Goal: Task Accomplishment & Management: Complete application form

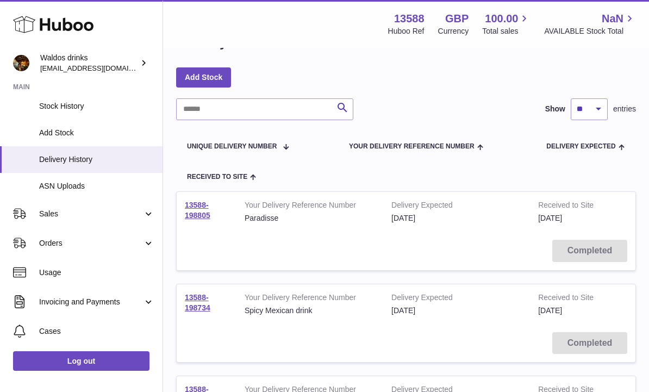
scroll to position [126, 0]
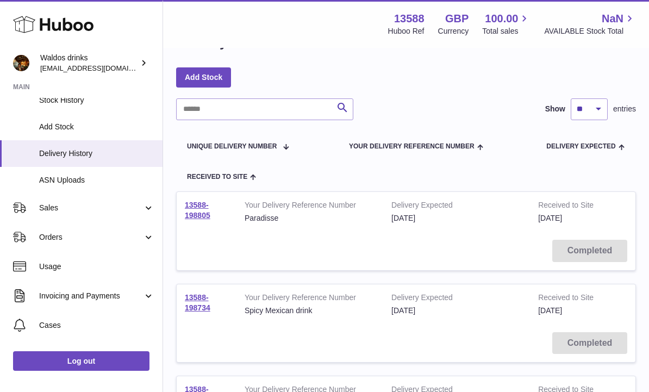
click at [147, 236] on link "Orders" at bounding box center [81, 236] width 163 height 29
click at [71, 278] on link "Add Manual Order" at bounding box center [81, 291] width 163 height 27
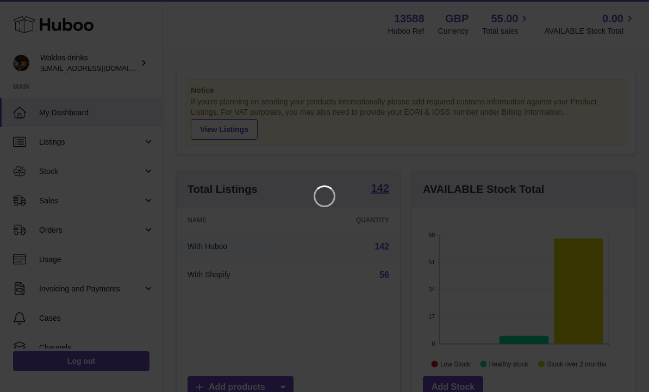
scroll to position [170, 223]
click at [619, 9] on icon "Close" at bounding box center [620, 9] width 13 height 13
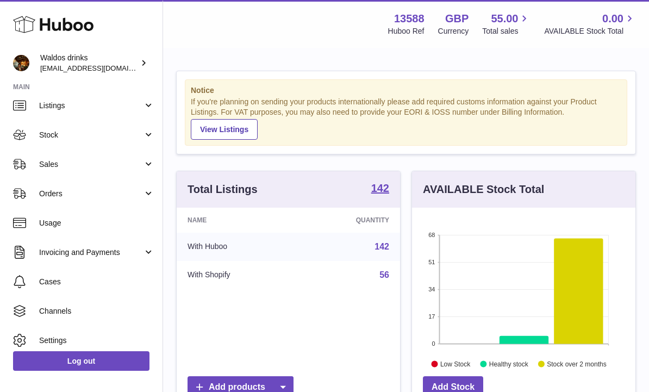
scroll to position [36, 0]
click at [144, 193] on link "Orders" at bounding box center [81, 193] width 163 height 29
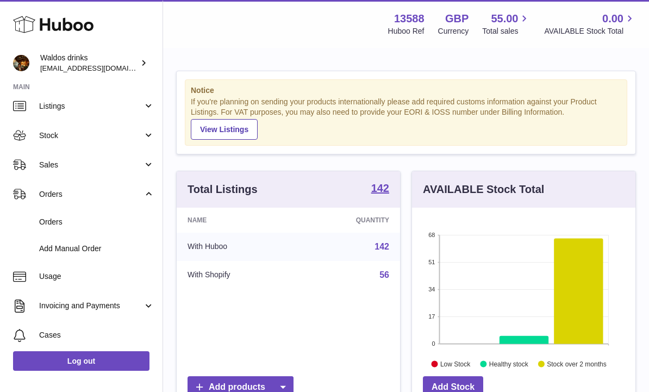
click at [66, 223] on span "Orders" at bounding box center [96, 222] width 115 height 10
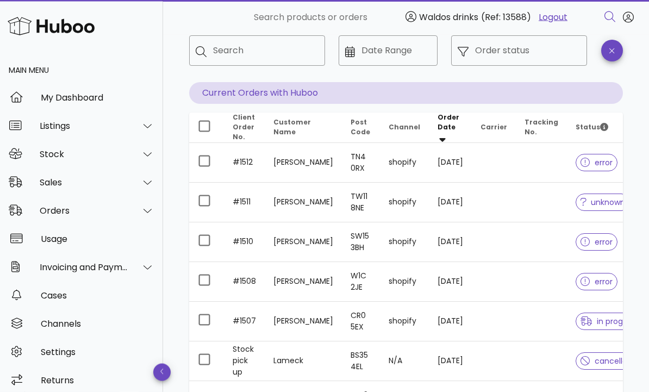
scroll to position [61, 0]
click at [540, 200] on td at bounding box center [541, 202] width 51 height 40
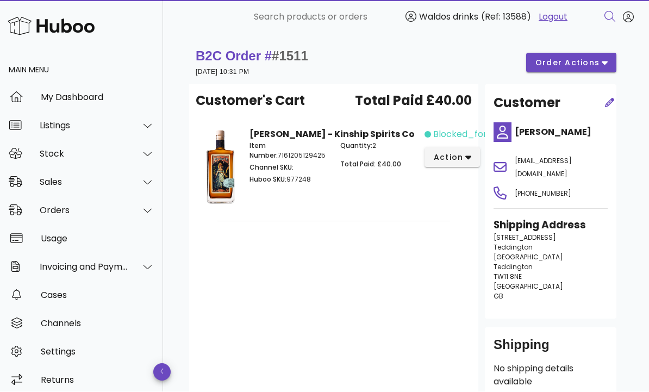
scroll to position [1, 0]
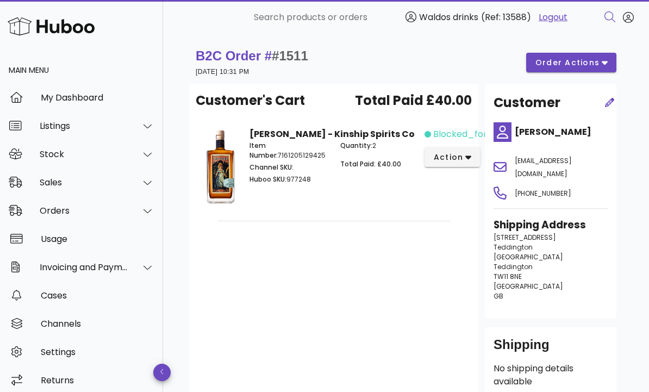
click at [593, 63] on span "order actions" at bounding box center [567, 62] width 65 height 11
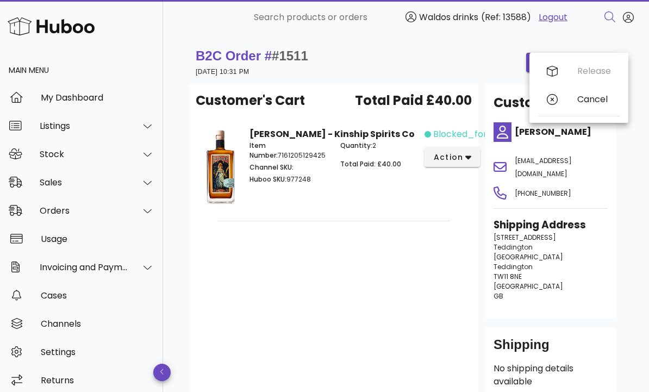
click at [595, 64] on div "Release Cancel" at bounding box center [579, 87] width 82 height 61
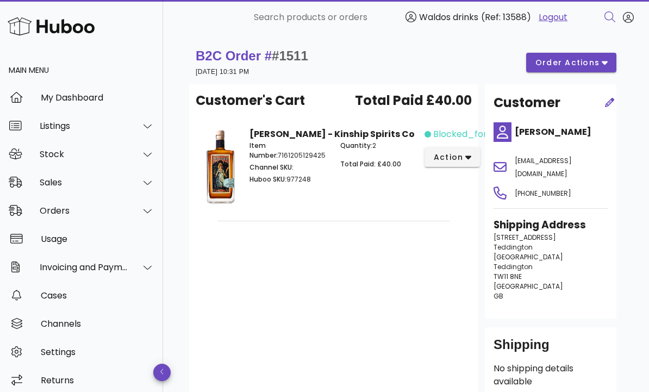
click at [460, 132] on span "blocked_for_credit" at bounding box center [476, 134] width 86 height 13
click at [470, 158] on icon "button" at bounding box center [468, 157] width 6 height 10
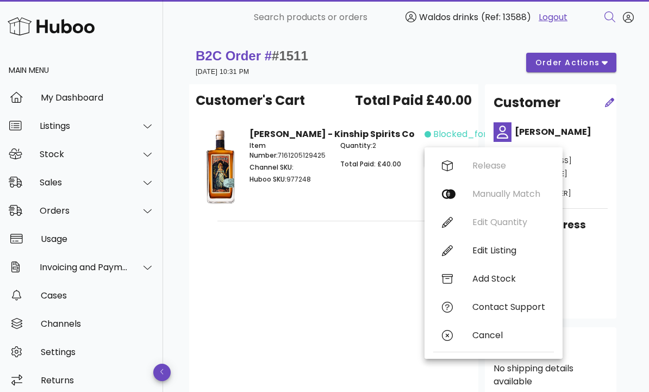
click at [491, 167] on div "Release Manually Match Edit Quantity Edit Listing Add Stock Contact Support Can…" at bounding box center [493, 253] width 121 height 203
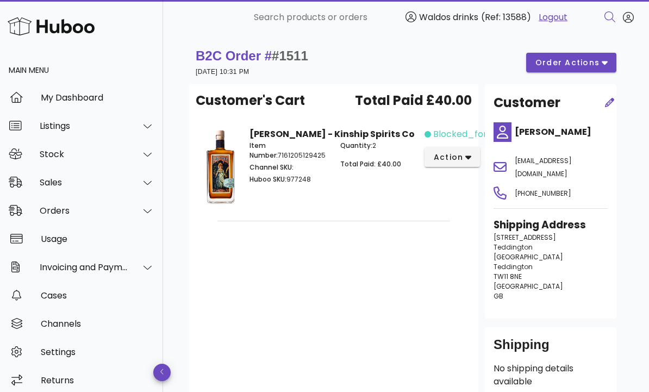
click at [469, 129] on span "blocked_for_credit" at bounding box center [476, 134] width 86 height 13
click at [480, 136] on span "blocked_for_credit" at bounding box center [476, 134] width 86 height 13
click at [469, 156] on icon "button" at bounding box center [468, 157] width 6 height 10
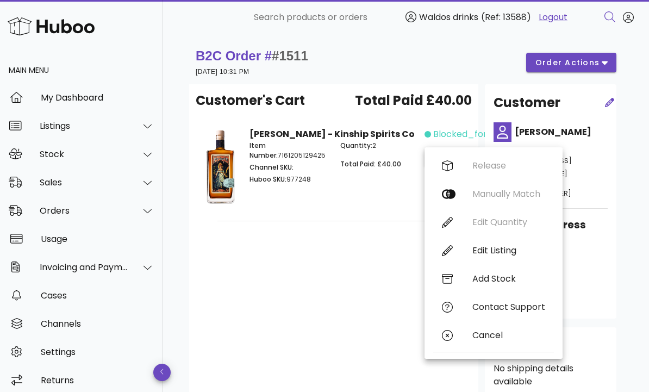
click at [513, 187] on div "Release Manually Match Edit Quantity Edit Listing Add Stock Contact Support Can…" at bounding box center [493, 253] width 121 height 203
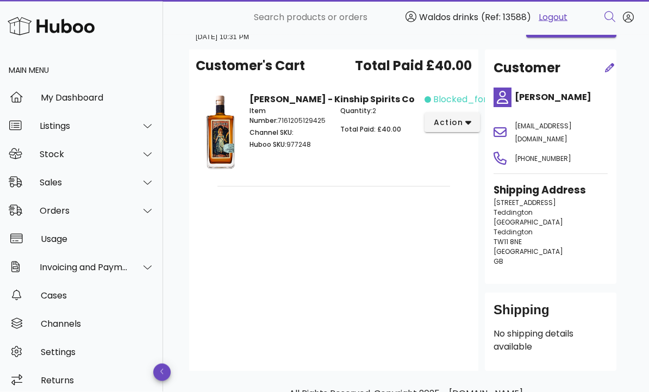
scroll to position [53, 0]
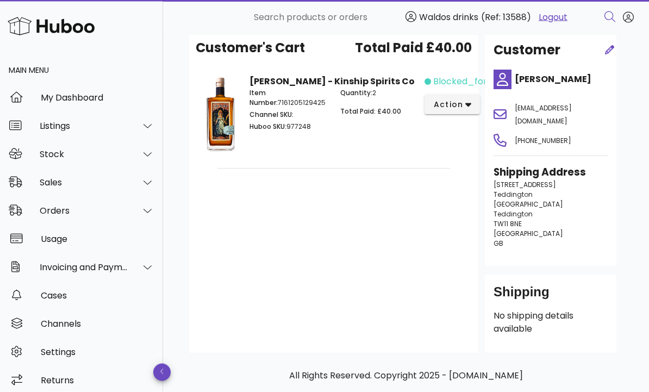
click at [293, 87] on div "Item Number: 7161205129425 Channel SKU: Huboo SKU: 977248" at bounding box center [288, 111] width 91 height 59
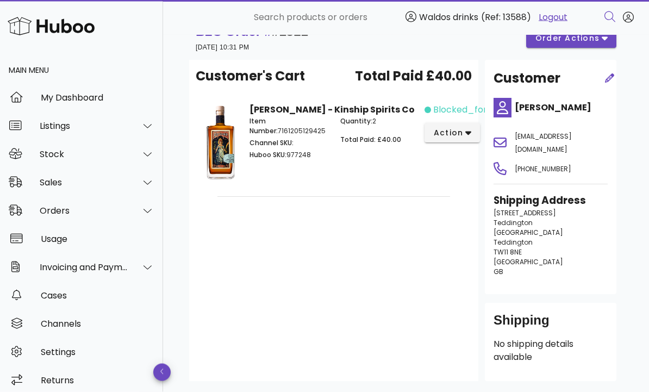
scroll to position [0, 0]
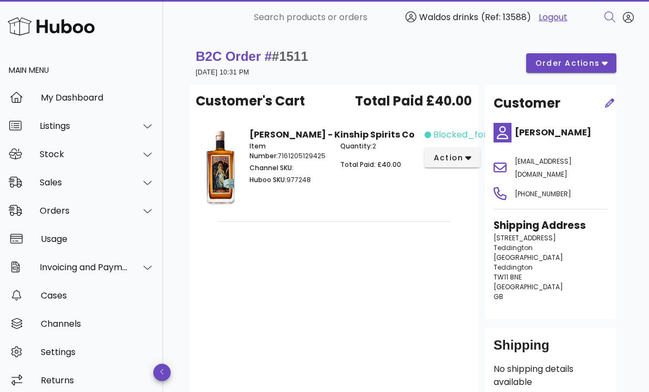
click at [587, 62] on span "order actions" at bounding box center [567, 63] width 65 height 11
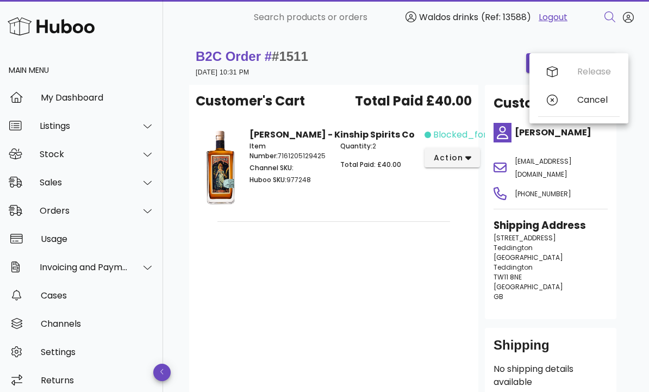
click at [544, 82] on div "Release Cancel" at bounding box center [579, 88] width 82 height 61
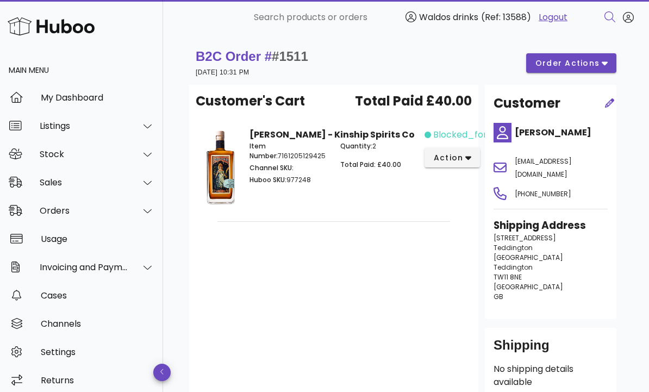
click at [557, 72] on button "order actions" at bounding box center [571, 63] width 90 height 20
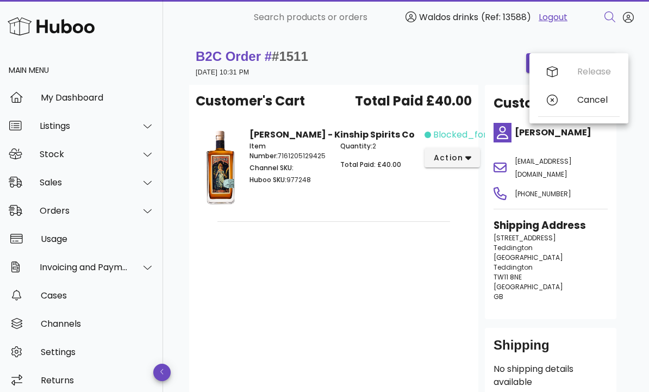
click at [601, 66] on div "Release Cancel" at bounding box center [579, 88] width 82 height 61
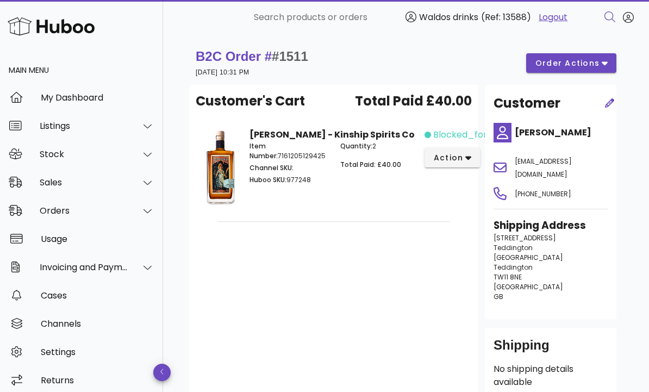
click at [470, 156] on icon "button" at bounding box center [468, 158] width 6 height 10
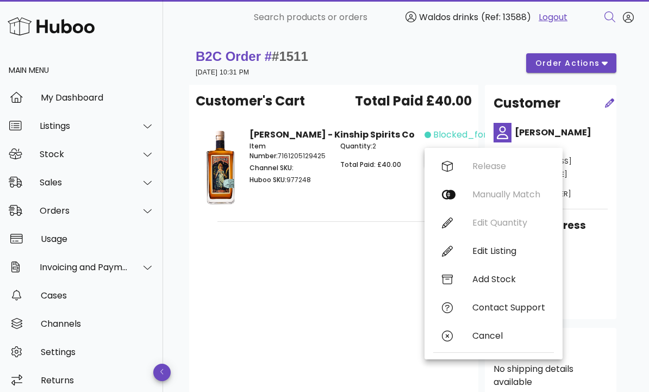
click at [447, 195] on div "Release Manually Match Edit Quantity Edit Listing Add Stock Contact Support Can…" at bounding box center [493, 253] width 121 height 203
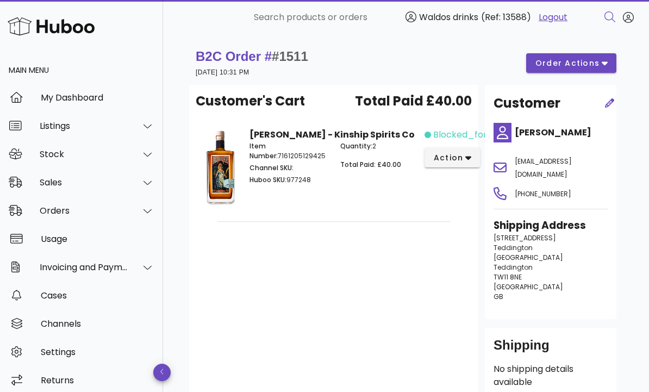
click at [466, 156] on icon "button" at bounding box center [468, 158] width 6 height 10
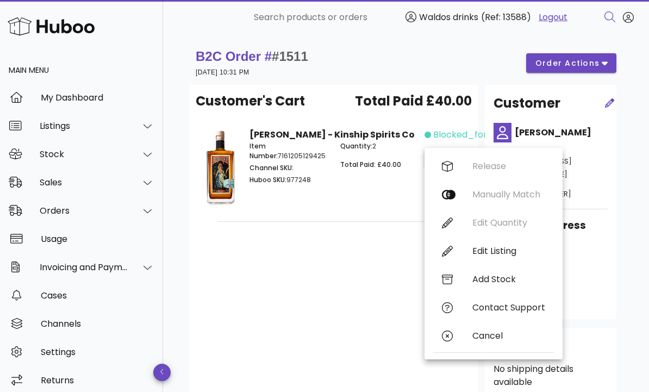
click at [525, 187] on div "Release Manually Match Edit Quantity Edit Listing Add Stock Contact Support Can…" at bounding box center [493, 253] width 121 height 203
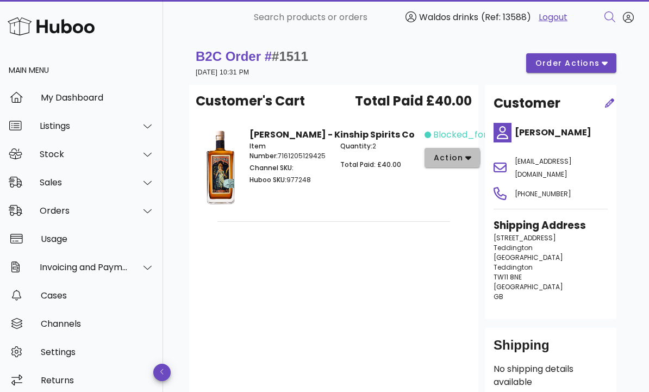
click at [465, 161] on icon "button" at bounding box center [468, 158] width 6 height 10
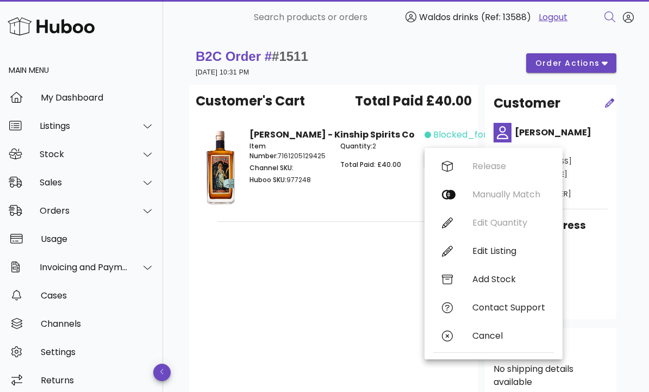
click at [345, 251] on div "Customer's Cart Total Paid £40.00 Karo brandy - Kinship Spirits Co Item Number:…" at bounding box center [333, 245] width 289 height 321
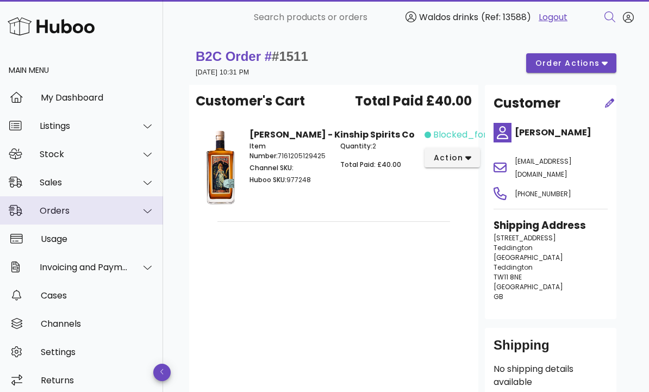
click at [142, 206] on div at bounding box center [148, 211] width 14 height 10
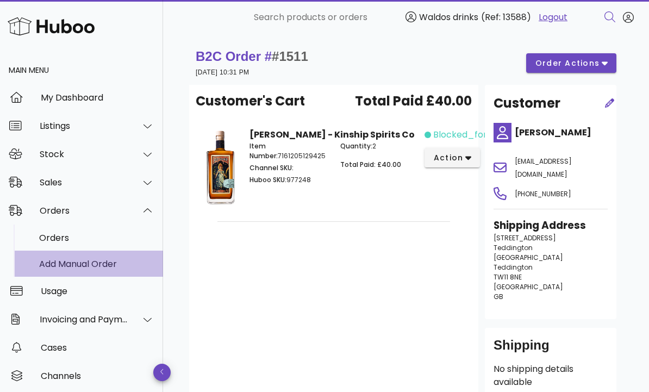
click at [113, 252] on div "Add Manual Order" at bounding box center [96, 263] width 115 height 23
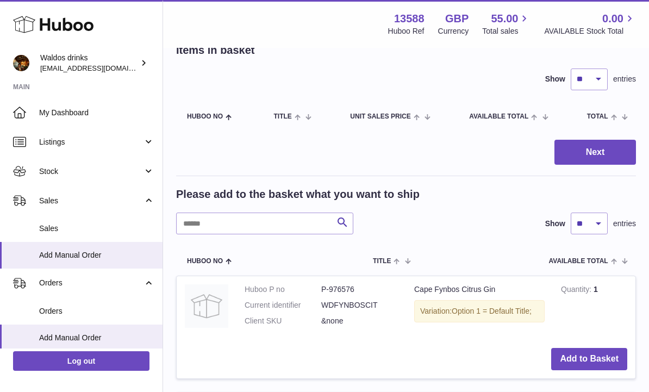
scroll to position [72, 0]
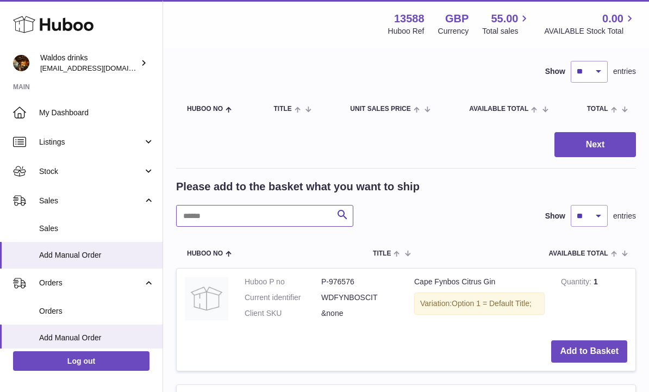
click at [216, 213] on input "text" at bounding box center [264, 216] width 177 height 22
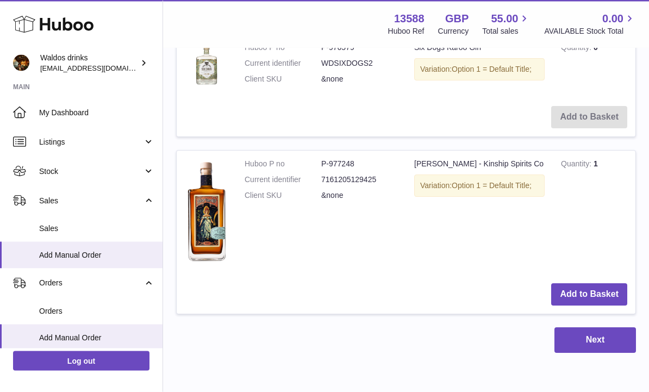
scroll to position [306, 0]
type input "****"
click at [608, 264] on td "Quantity 1" at bounding box center [594, 213] width 83 height 125
click at [596, 283] on button "Add to Basket" at bounding box center [589, 294] width 76 height 22
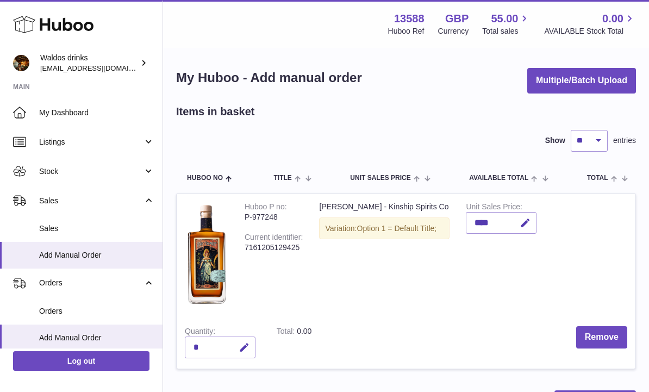
scroll to position [0, 0]
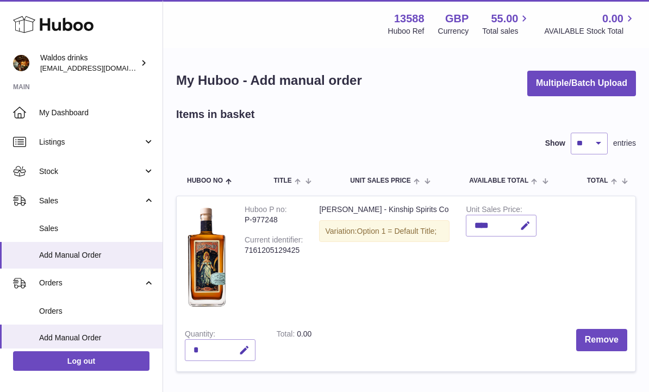
click at [153, 176] on link "Stock" at bounding box center [81, 171] width 163 height 29
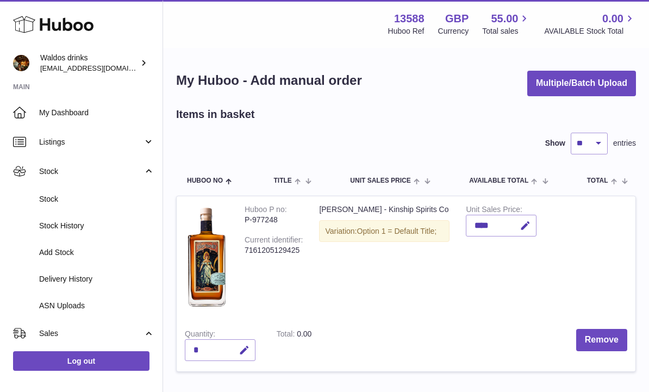
click at [64, 205] on link "Stock" at bounding box center [81, 199] width 163 height 27
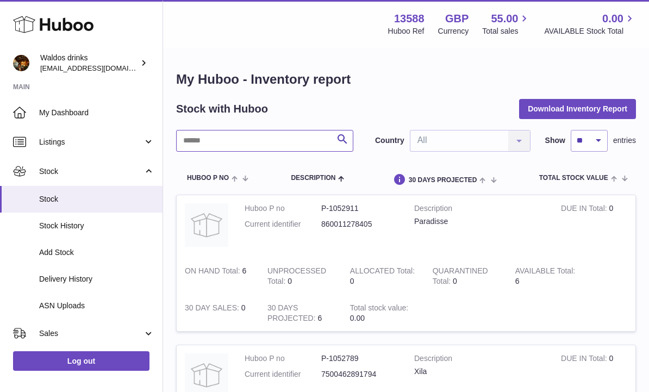
click at [224, 138] on input "text" at bounding box center [264, 141] width 177 height 22
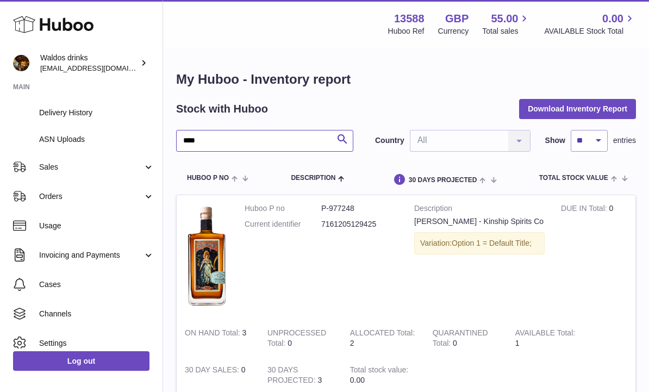
scroll to position [166, 0]
type input "****"
click at [146, 199] on link "Orders" at bounding box center [81, 196] width 163 height 29
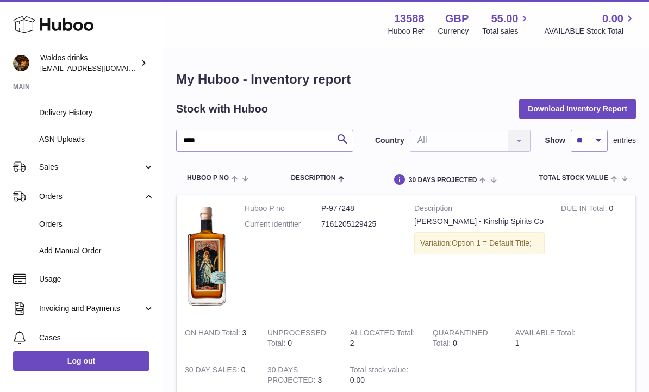
click at [77, 233] on link "Orders" at bounding box center [81, 224] width 163 height 27
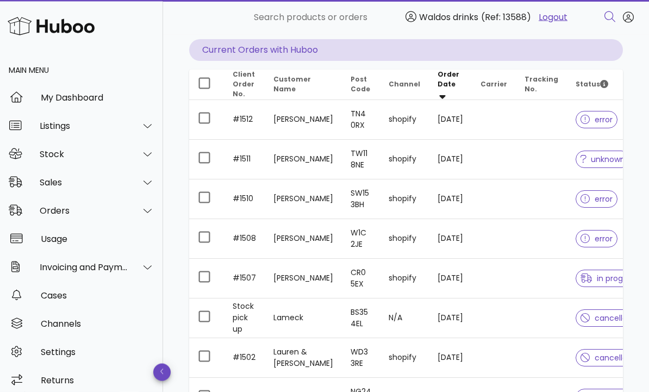
scroll to position [105, 0]
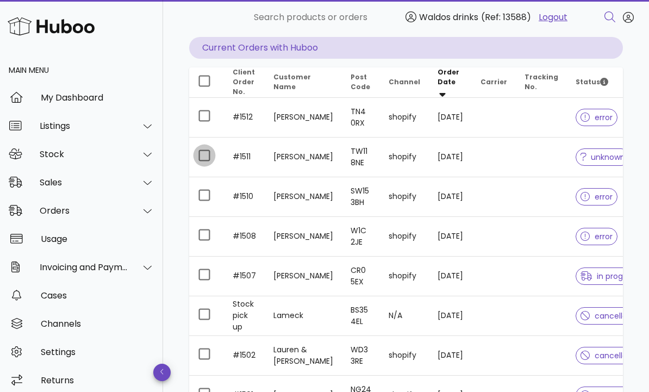
click at [206, 161] on div at bounding box center [204, 155] width 18 height 18
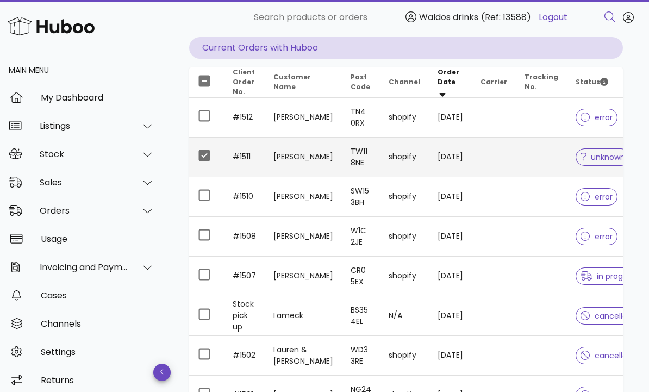
click at [543, 167] on td at bounding box center [541, 158] width 51 height 40
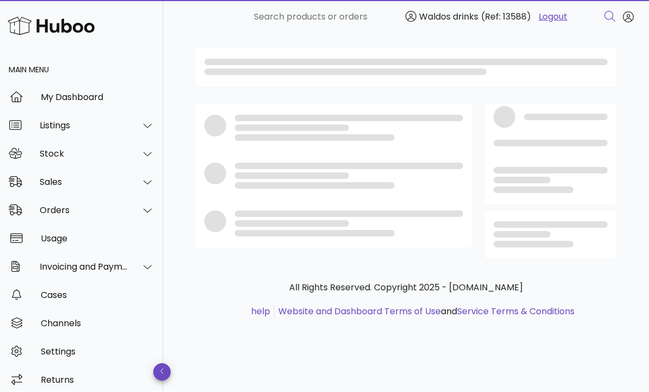
scroll to position [1, 0]
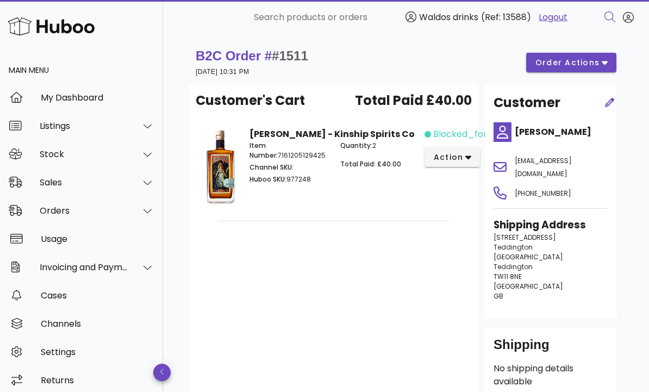
click at [465, 134] on span "blocked_for_credit" at bounding box center [476, 134] width 86 height 13
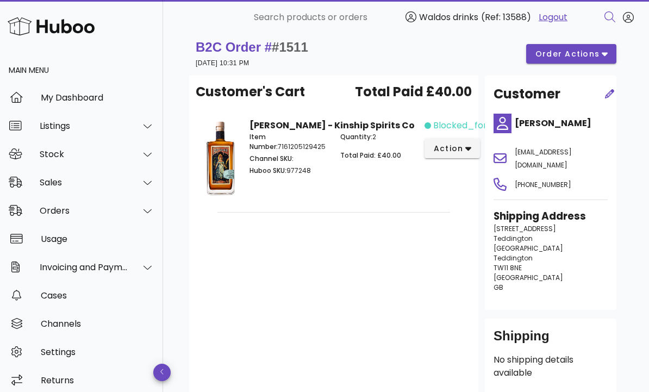
scroll to position [0, 0]
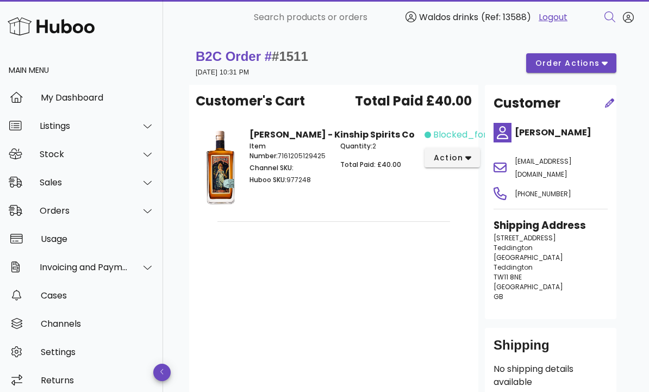
click at [599, 62] on span "order actions" at bounding box center [567, 63] width 65 height 11
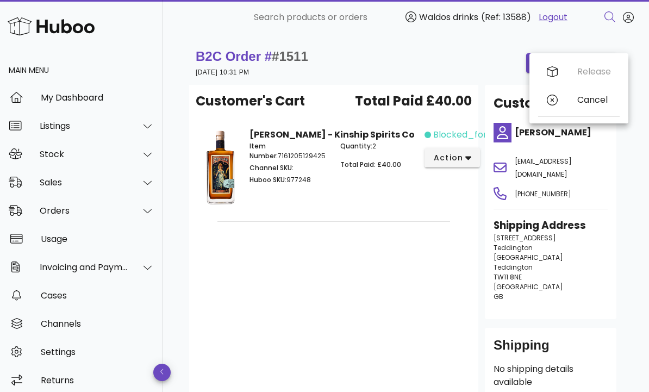
click at [587, 73] on div "Release Cancel" at bounding box center [579, 88] width 82 height 61
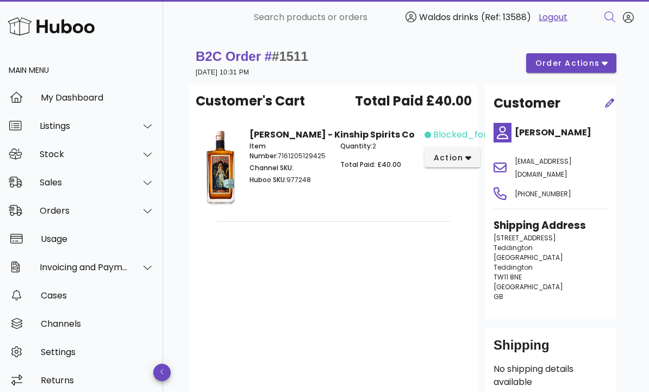
click at [141, 206] on div at bounding box center [148, 211] width 14 height 10
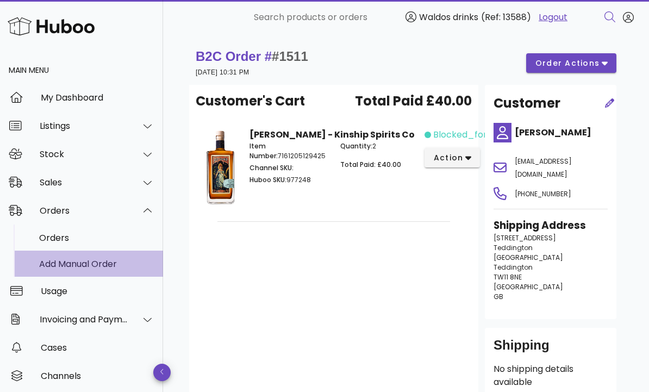
click at [109, 259] on div "Add Manual Order" at bounding box center [96, 264] width 115 height 10
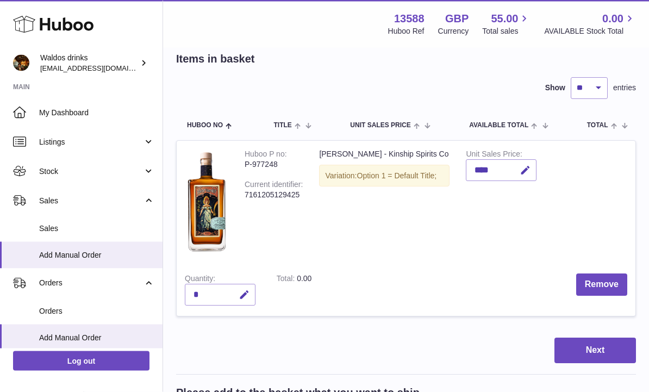
scroll to position [57, 0]
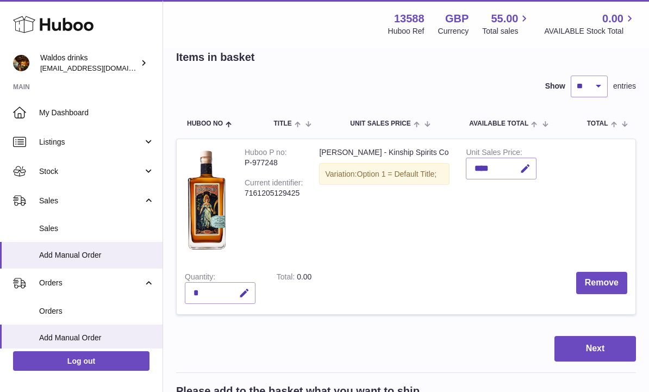
click at [589, 344] on button "Next" at bounding box center [596, 349] width 82 height 26
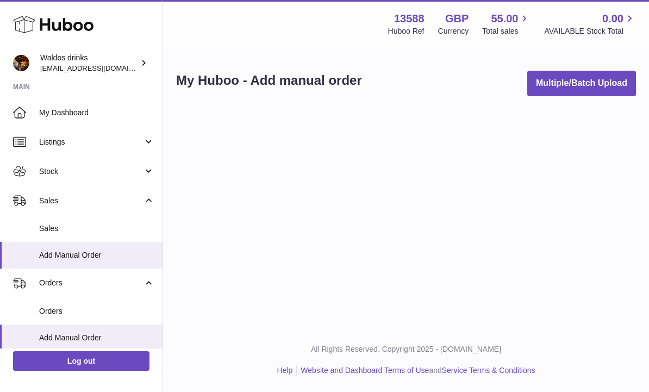
scroll to position [1, 0]
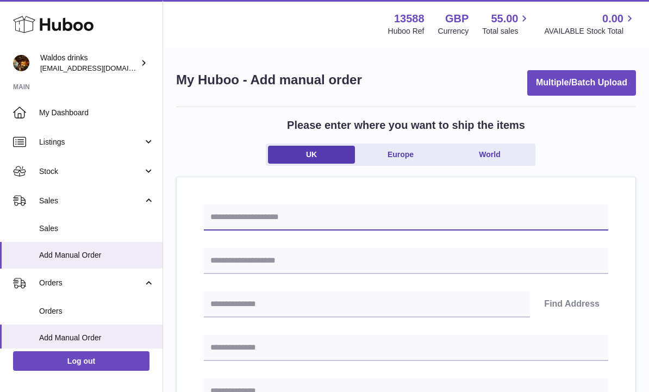
click at [226, 212] on input "text" at bounding box center [406, 217] width 405 height 26
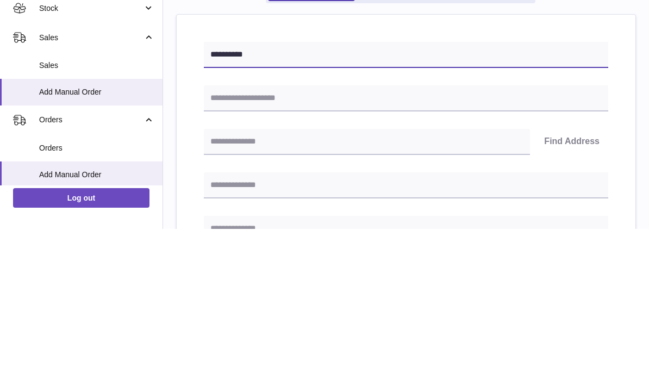
type input "**********"
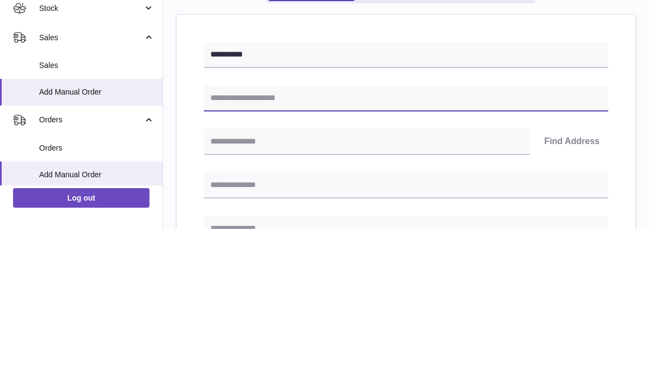
click at [250, 248] on input "text" at bounding box center [406, 261] width 405 height 26
click at [216, 248] on input "text" at bounding box center [406, 261] width 405 height 26
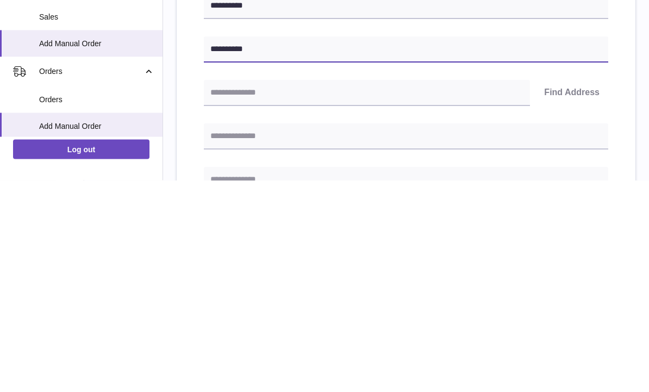
type input "**********"
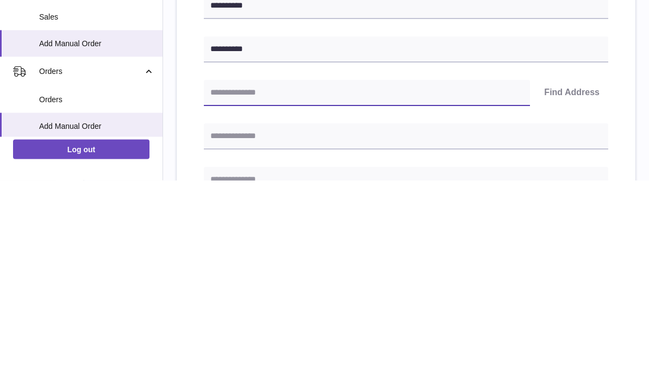
click at [240, 292] on input "text" at bounding box center [367, 305] width 326 height 26
click at [224, 292] on input "text" at bounding box center [367, 305] width 326 height 26
paste input "**********"
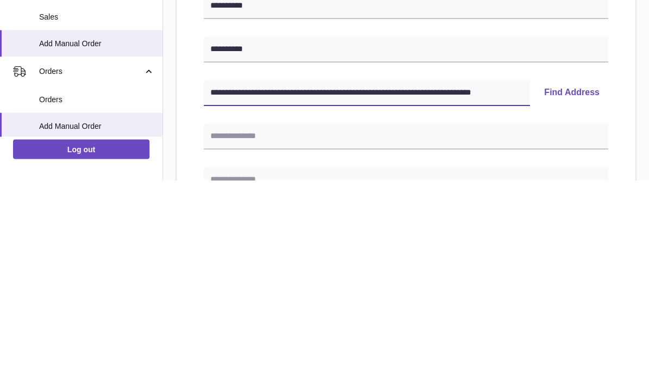
type input "**********"
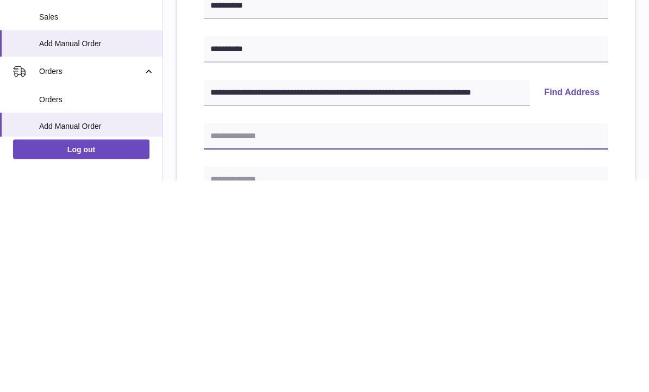
click at [262, 335] on input "text" at bounding box center [406, 348] width 405 height 26
type input "*"
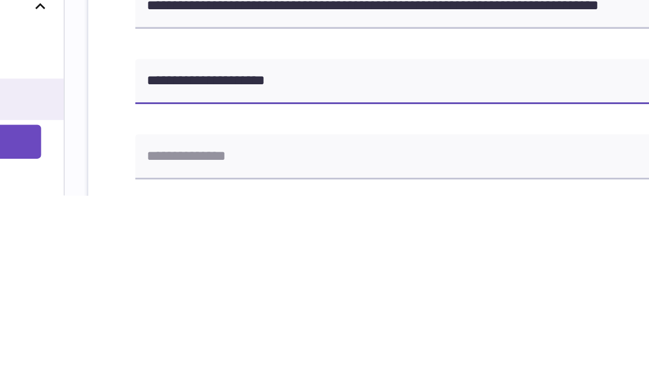
scroll to position [24, 0]
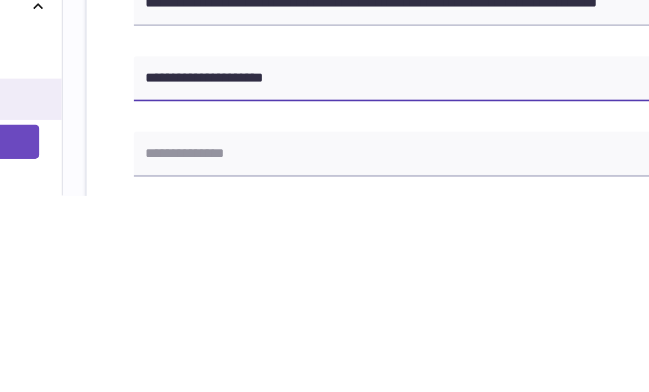
type input "**********"
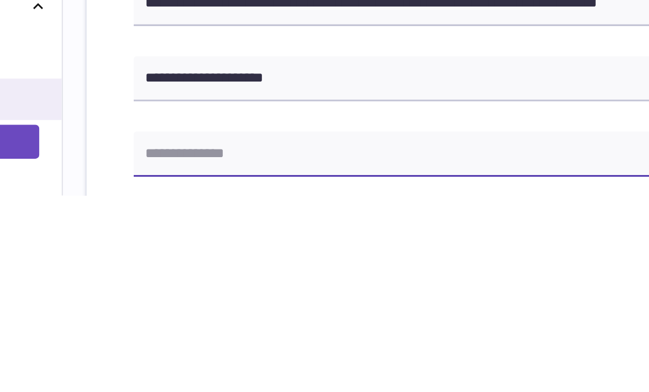
click at [204, 355] on input "text" at bounding box center [406, 368] width 405 height 26
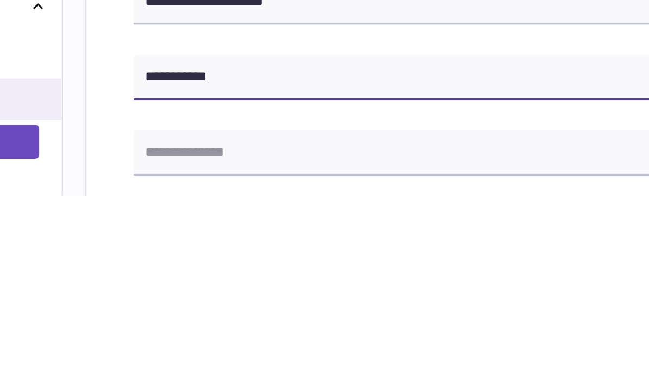
scroll to position [69, 0]
type input "**********"
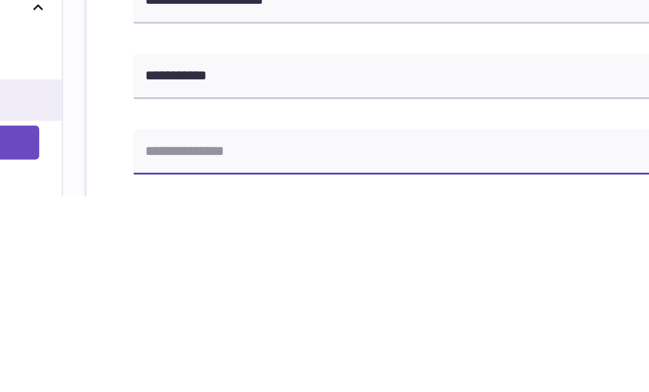
click at [204, 353] on input "text" at bounding box center [406, 366] width 405 height 26
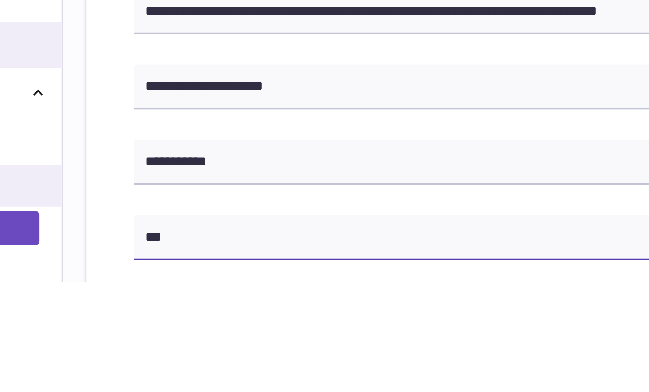
type input "**"
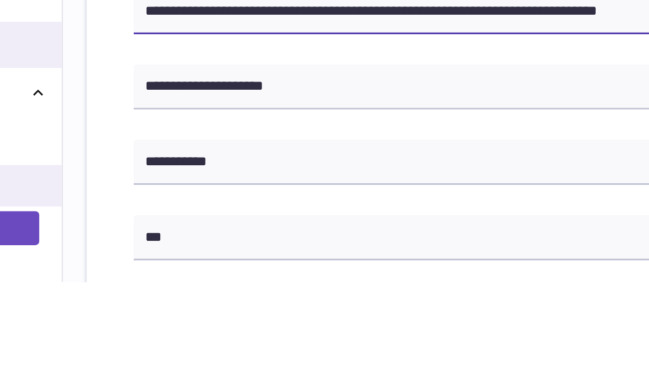
click at [288, 223] on input "**********" at bounding box center [367, 236] width 326 height 26
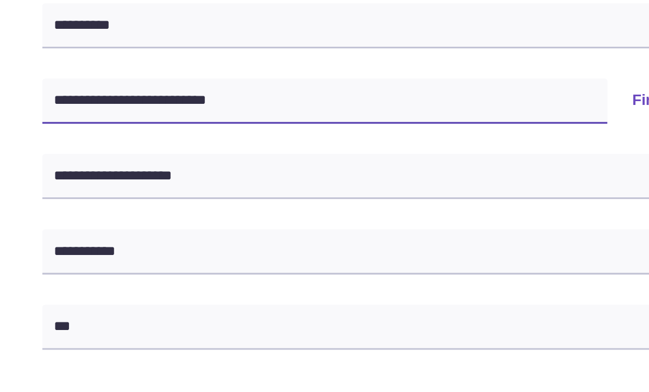
click at [204, 223] on input "**********" at bounding box center [367, 236] width 326 height 26
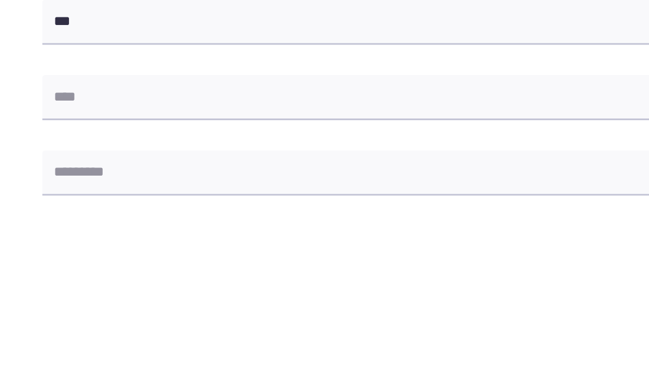
scroll to position [148, 0]
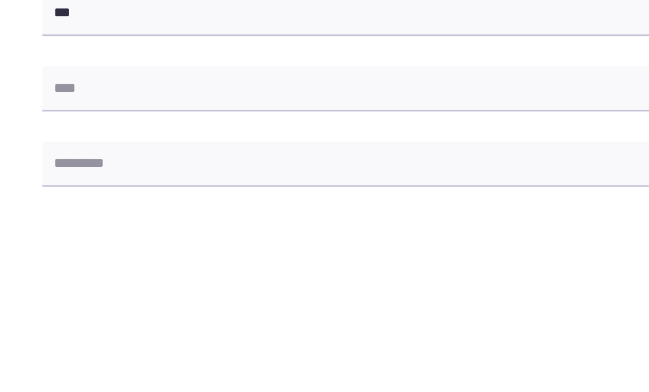
type input "********"
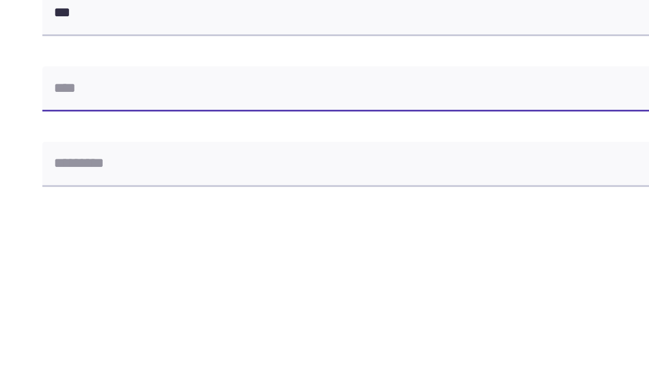
click at [204, 318] on input "text" at bounding box center [406, 331] width 405 height 26
type input "**********"
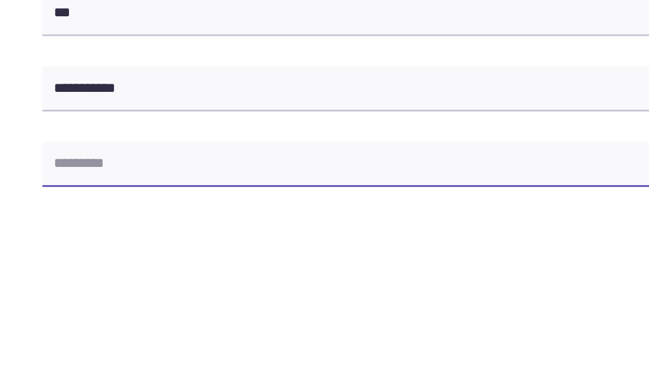
click at [204, 361] on input "text" at bounding box center [406, 374] width 405 height 26
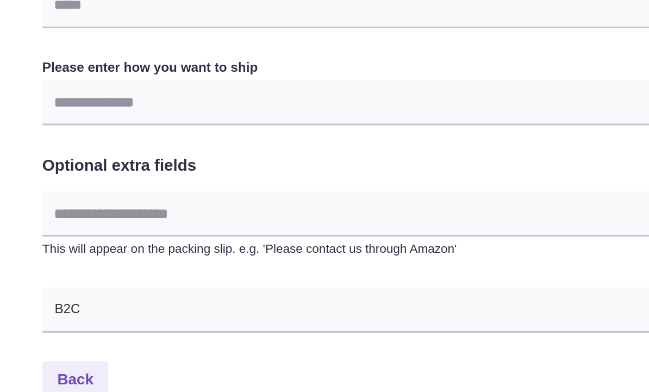
scroll to position [462, 0]
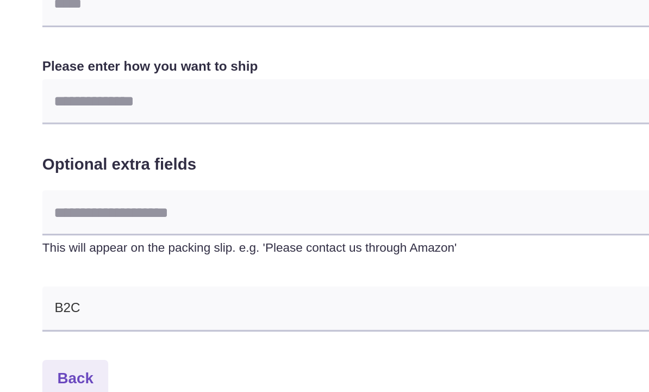
type input "********"
click at [204, 191] on input "Search for option" at bounding box center [395, 203] width 383 height 25
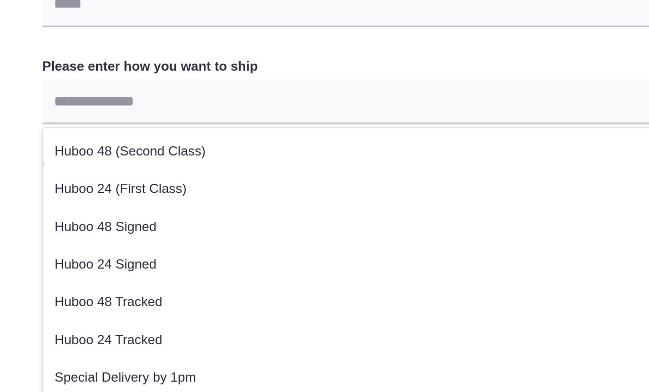
click at [204, 244] on li "Huboo 24 (First Class)" at bounding box center [405, 255] width 403 height 22
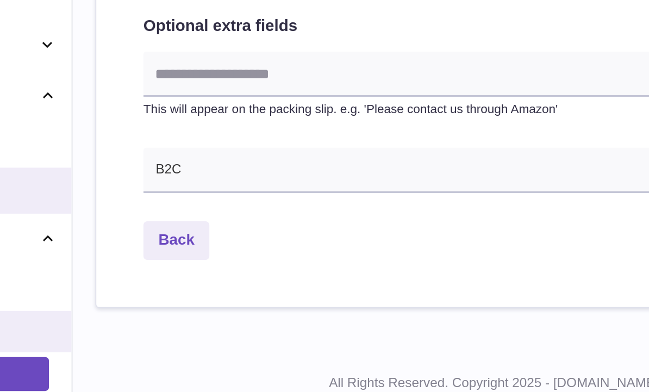
scroll to position [542, 0]
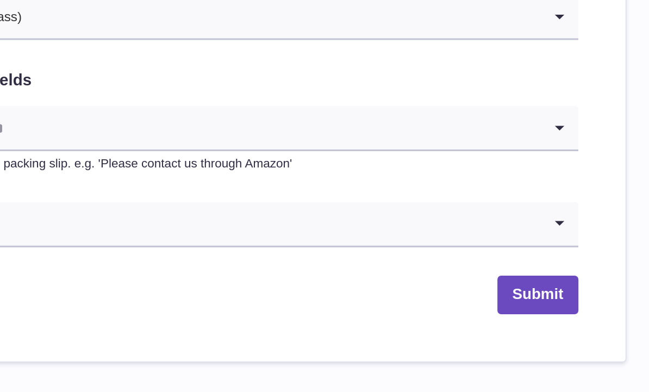
click at [562, 272] on button "Submit" at bounding box center [585, 283] width 47 height 22
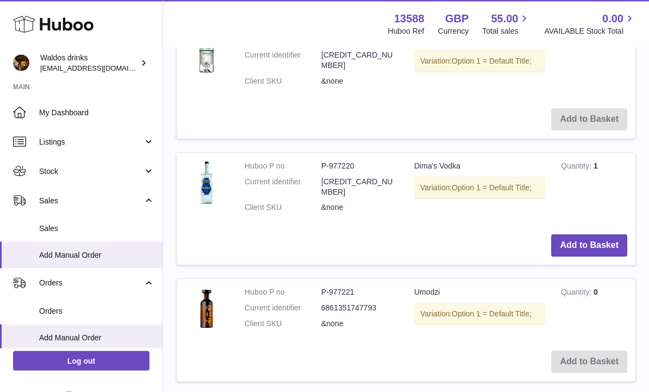
scroll to position [1145, 0]
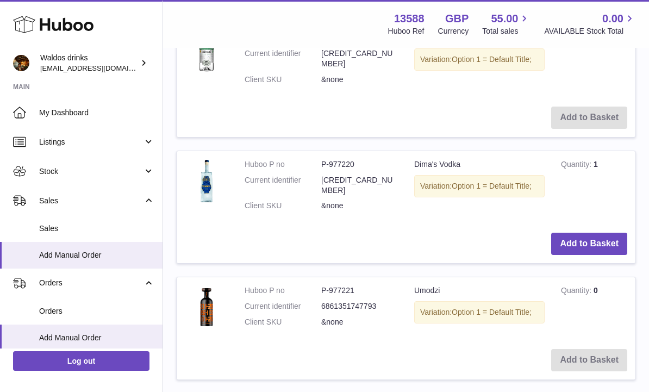
click at [51, 228] on span "Sales" at bounding box center [96, 228] width 115 height 10
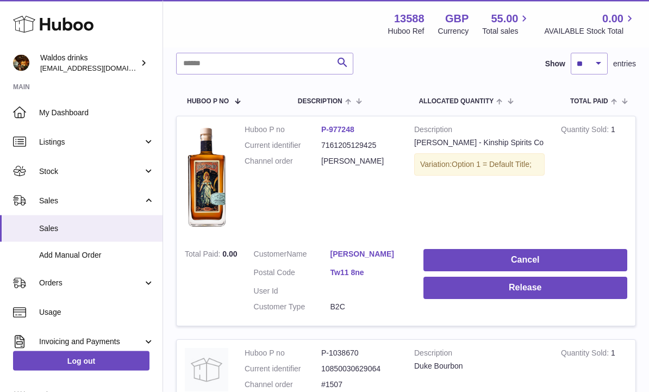
scroll to position [161, 0]
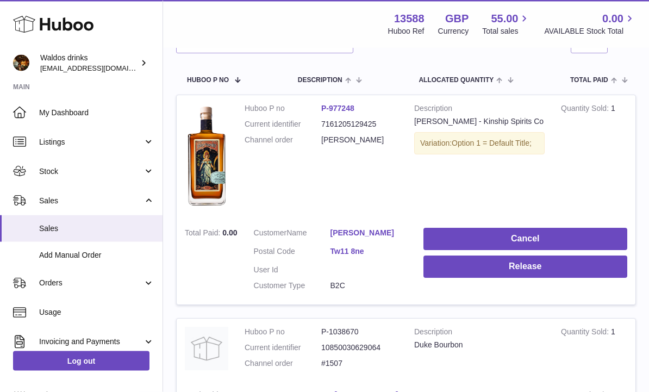
click at [530, 266] on button "Release" at bounding box center [526, 267] width 204 height 22
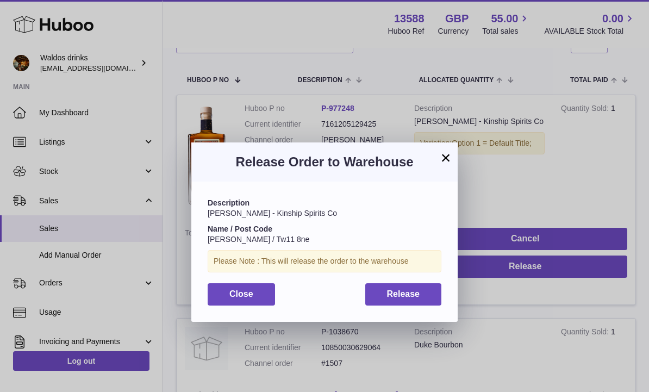
click at [415, 289] on span "Release" at bounding box center [403, 293] width 33 height 9
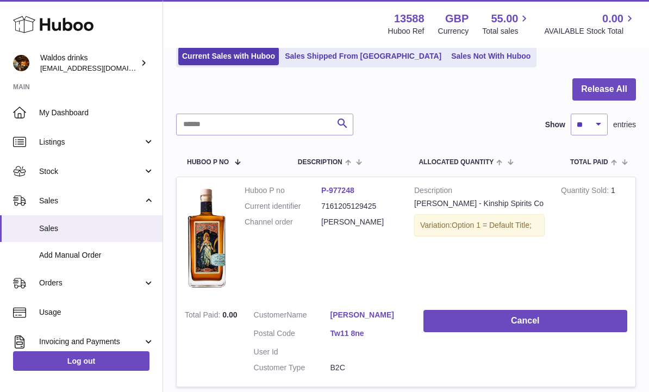
scroll to position [79, 0]
click at [607, 88] on button "Release All" at bounding box center [605, 90] width 64 height 22
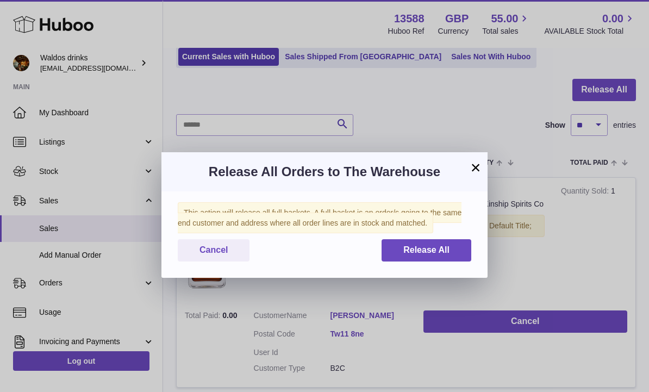
click at [434, 246] on span "Release All" at bounding box center [426, 249] width 46 height 9
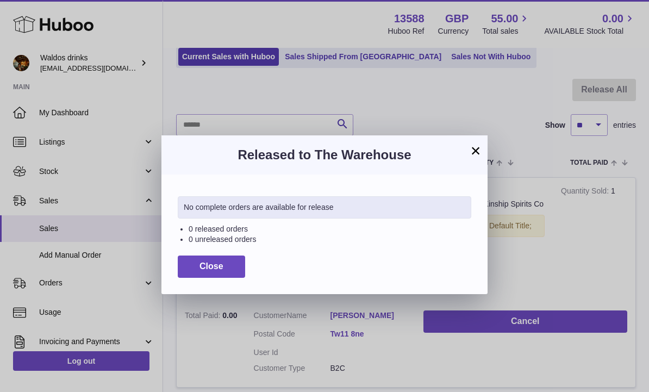
click at [486, 138] on div "Released to The Warehouse" at bounding box center [324, 154] width 326 height 39
click at [469, 156] on button "×" at bounding box center [475, 150] width 13 height 13
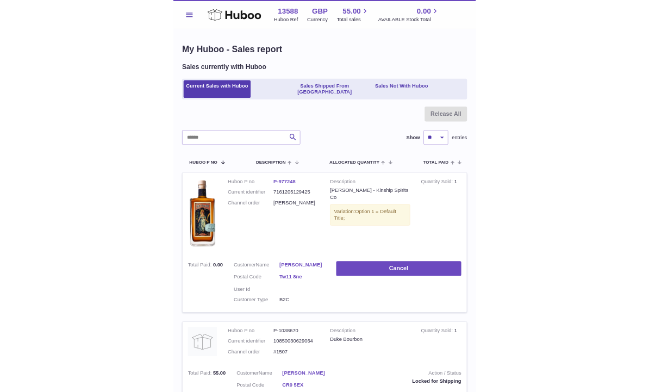
scroll to position [138, 0]
